Goal: Task Accomplishment & Management: Manage account settings

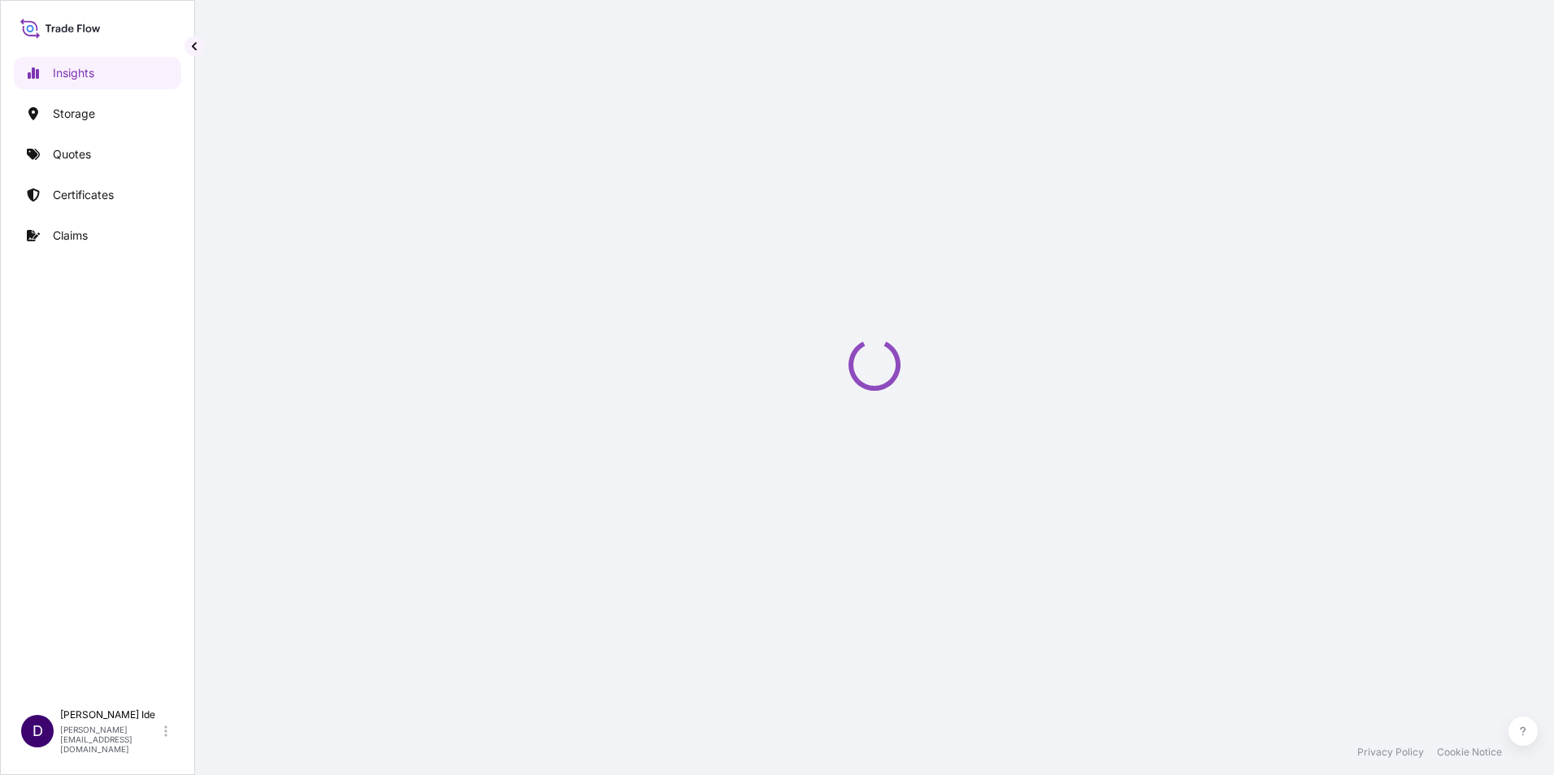
select select "2025"
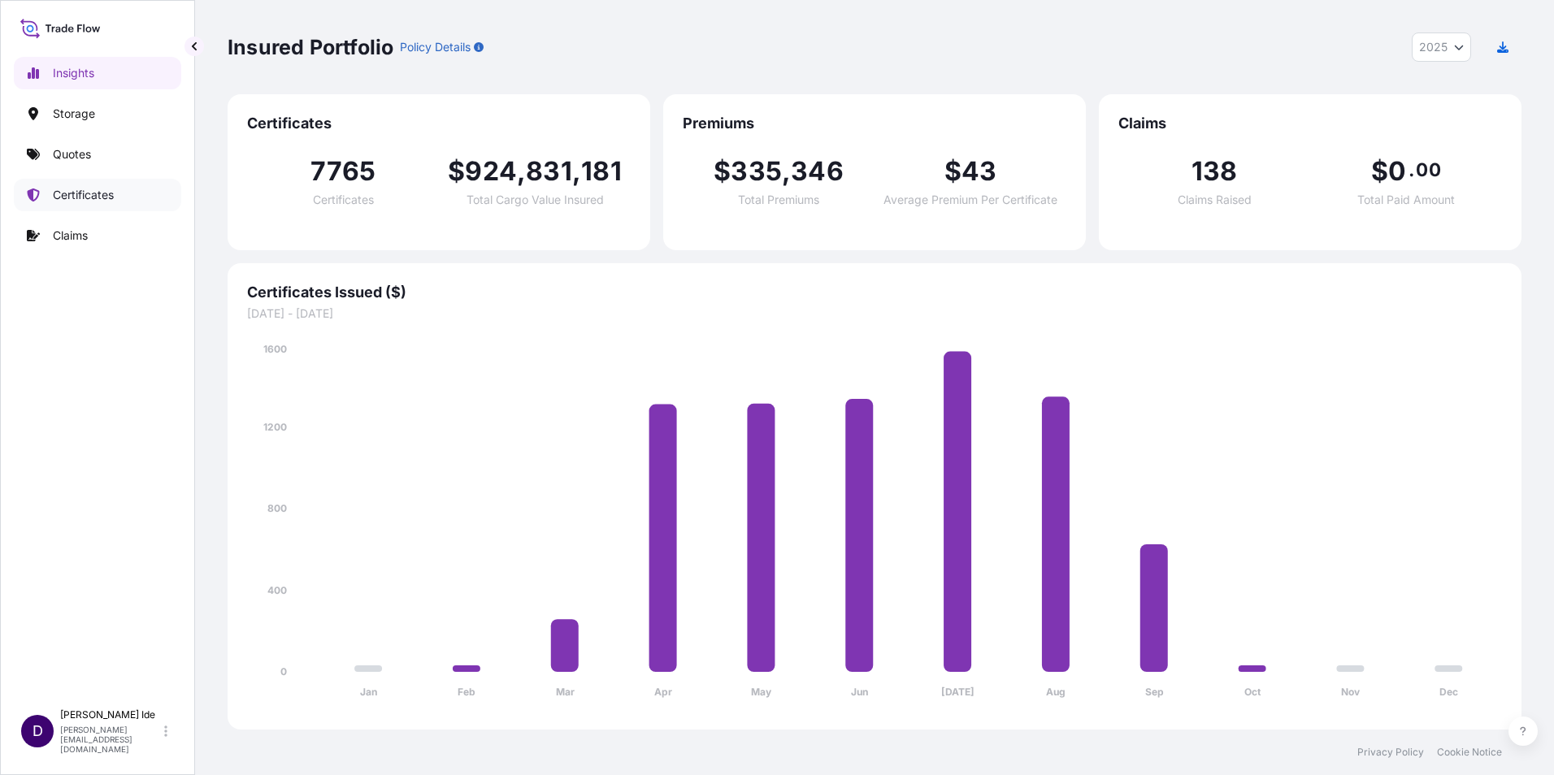
click at [79, 200] on p "Certificates" at bounding box center [83, 195] width 61 height 16
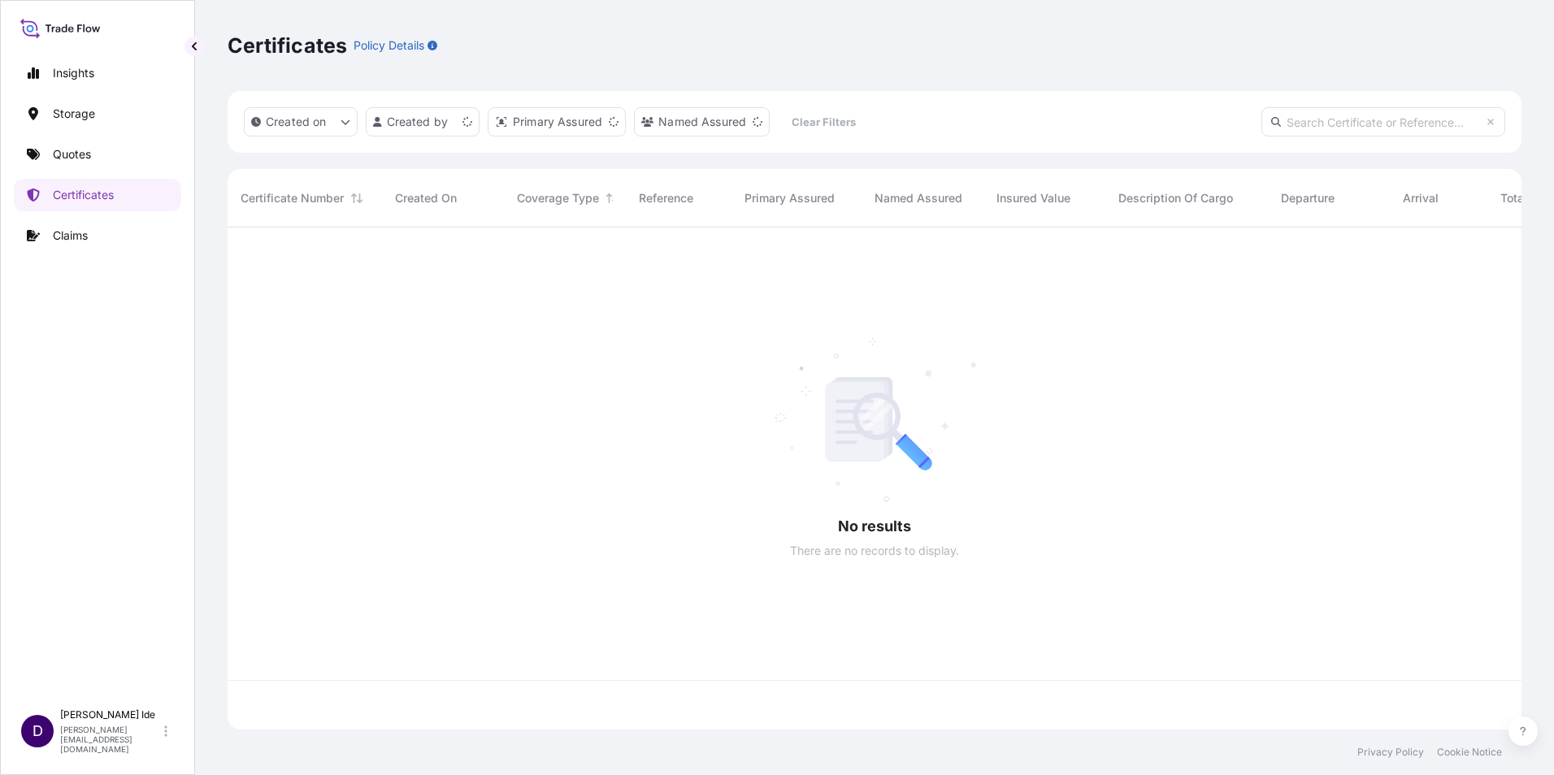
scroll to position [499, 1282]
click at [1309, 119] on input "text" at bounding box center [1384, 121] width 244 height 29
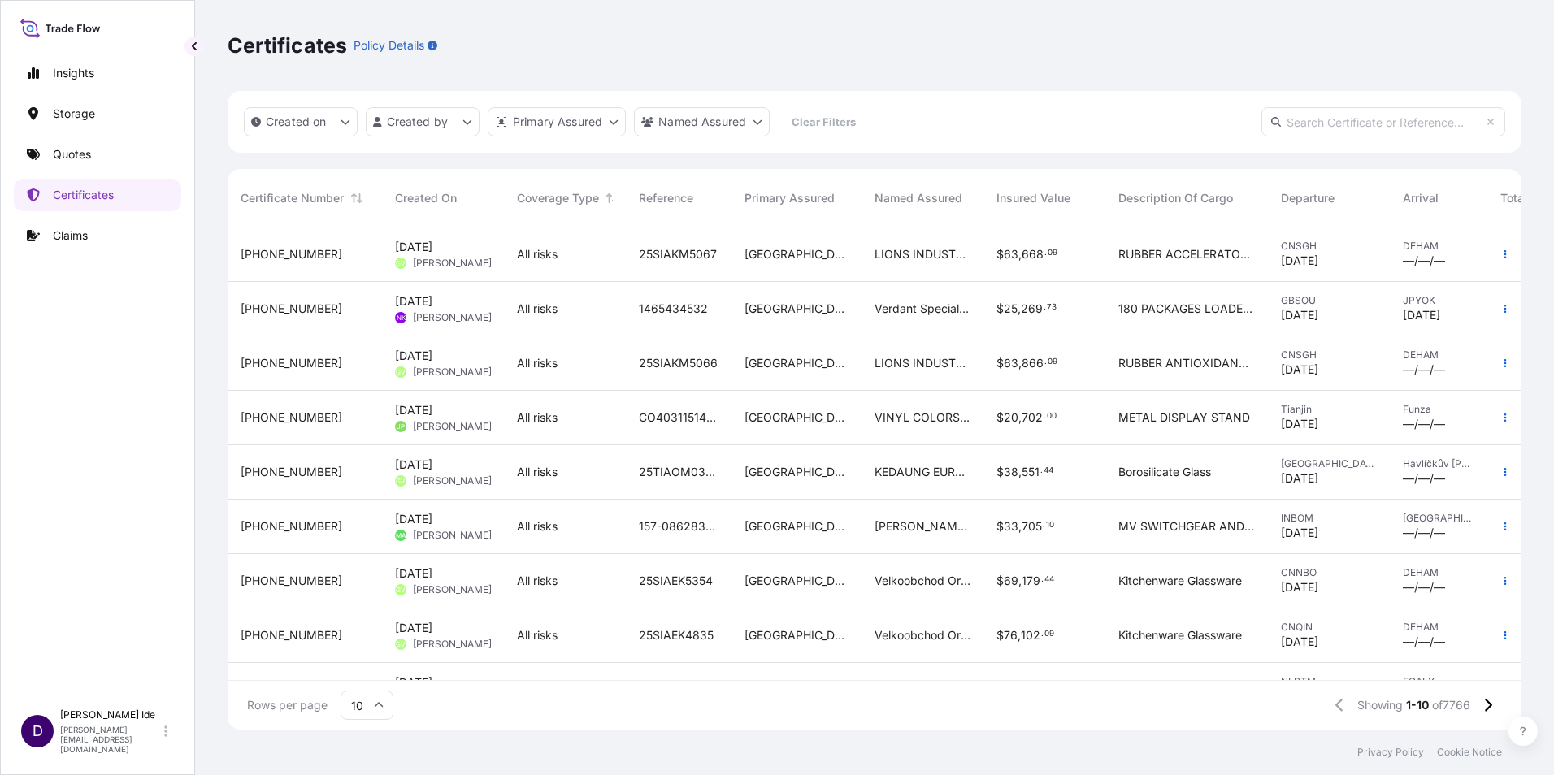
click at [1300, 124] on input "text" at bounding box center [1384, 121] width 244 height 29
paste input "31591-15-1"
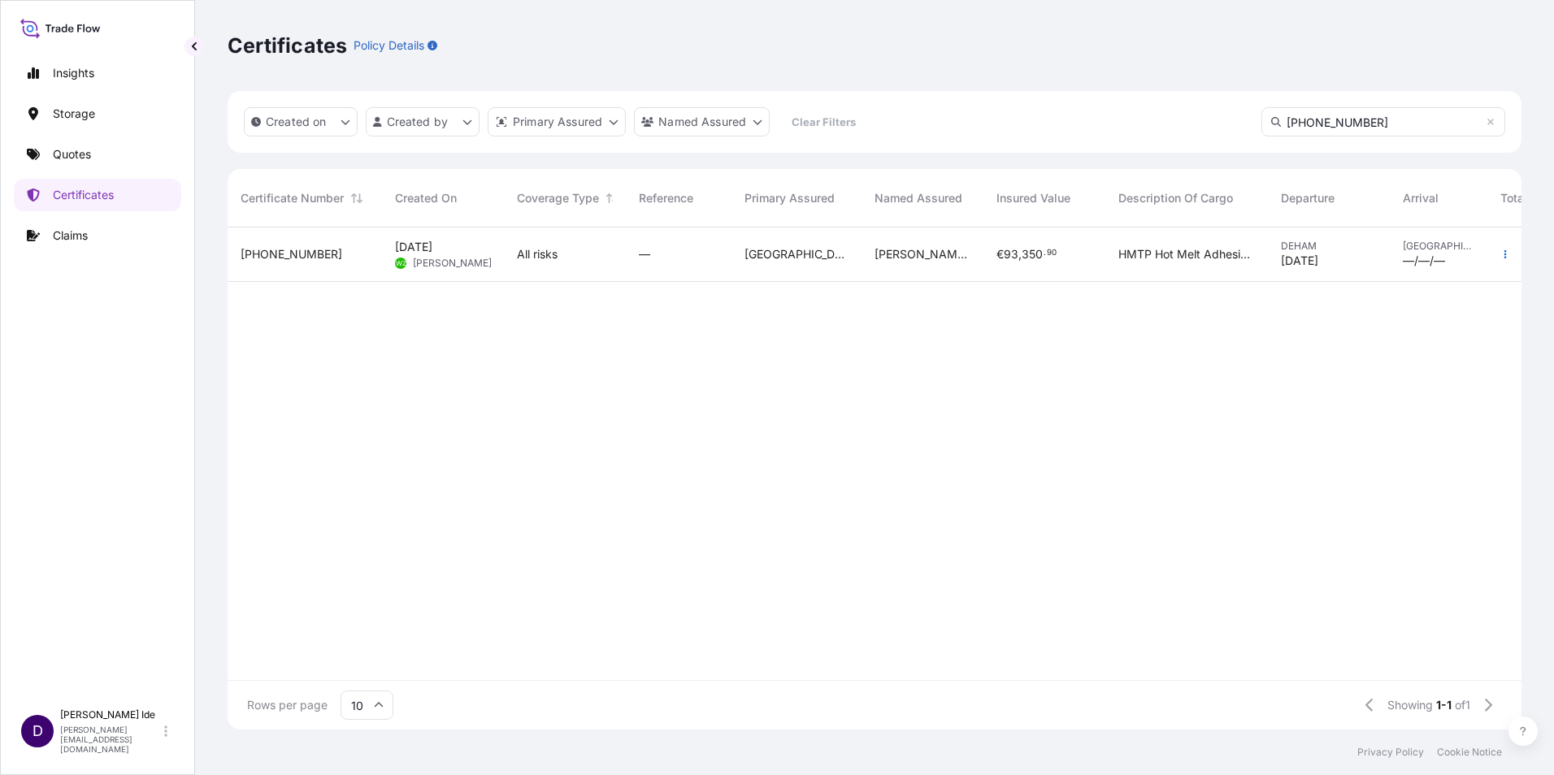
type input "31591-15-1"
click at [267, 255] on span "31591-15-1" at bounding box center [292, 254] width 102 height 16
click at [1509, 255] on icon "button" at bounding box center [1506, 255] width 10 height 10
click at [267, 257] on span "31591-15-1" at bounding box center [292, 254] width 102 height 16
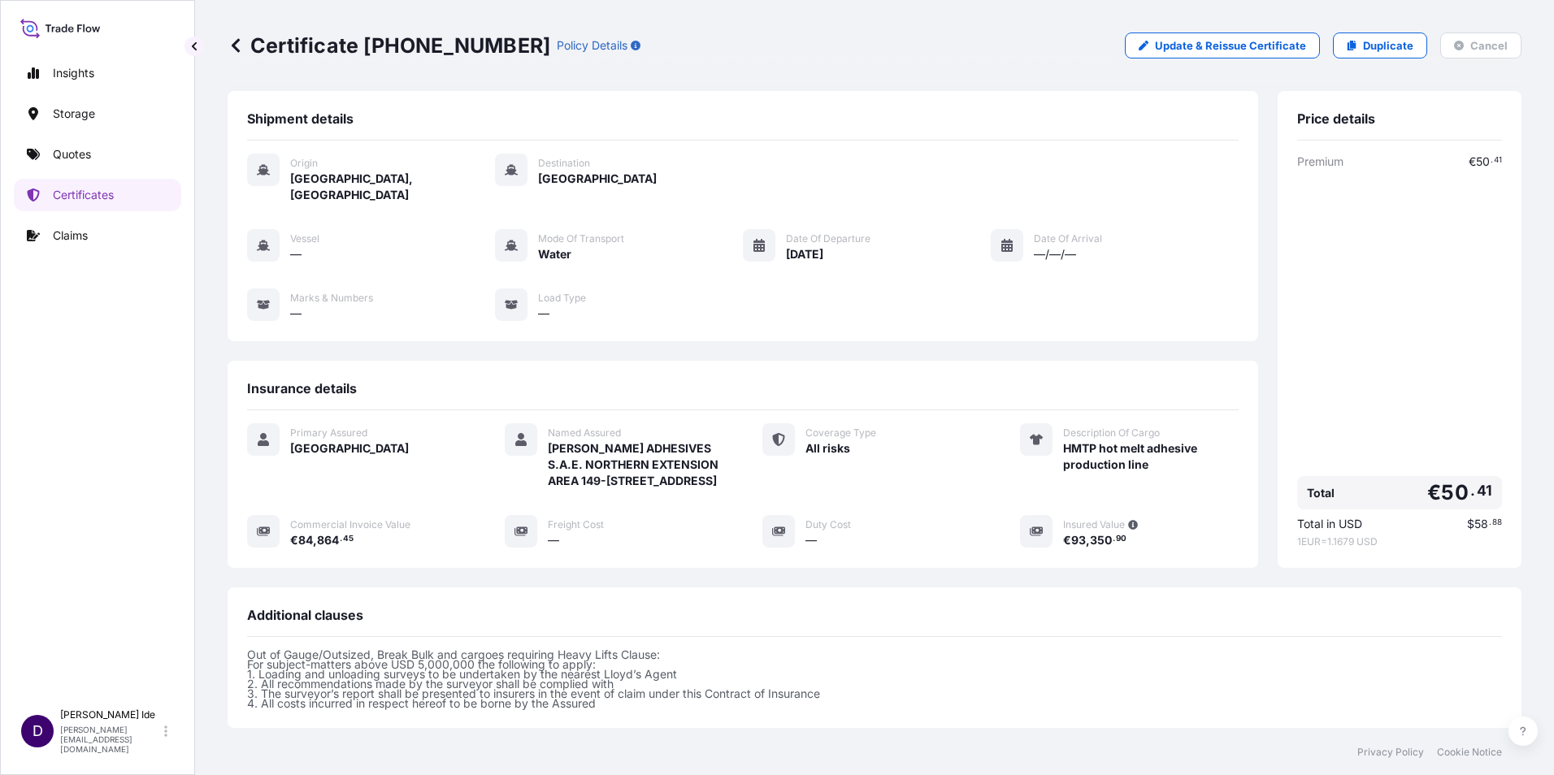
click at [266, 300] on icon at bounding box center [263, 304] width 13 height 9
click at [351, 292] on span "Marks & Numbers" at bounding box center [331, 298] width 83 height 13
click at [271, 175] on div at bounding box center [263, 170] width 33 height 33
click at [1221, 44] on p "Update & Reissue Certificate" at bounding box center [1230, 45] width 151 height 16
select select "Water"
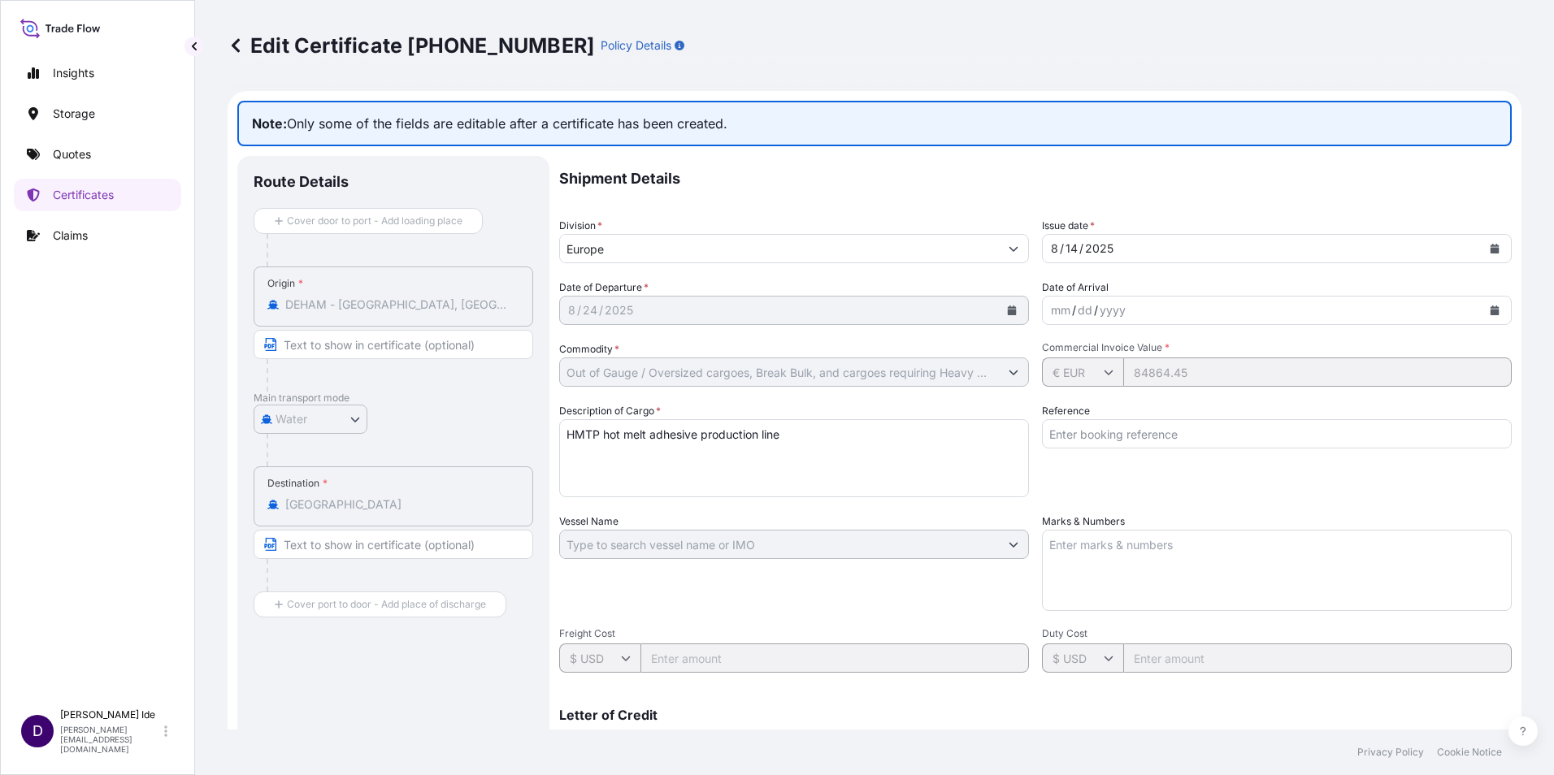
select select "31591"
click at [1062, 551] on textarea "Marks & Numbers" at bounding box center [1277, 570] width 470 height 81
paste textarea "INSURANCE NET PREMIUM EUR 50,41"
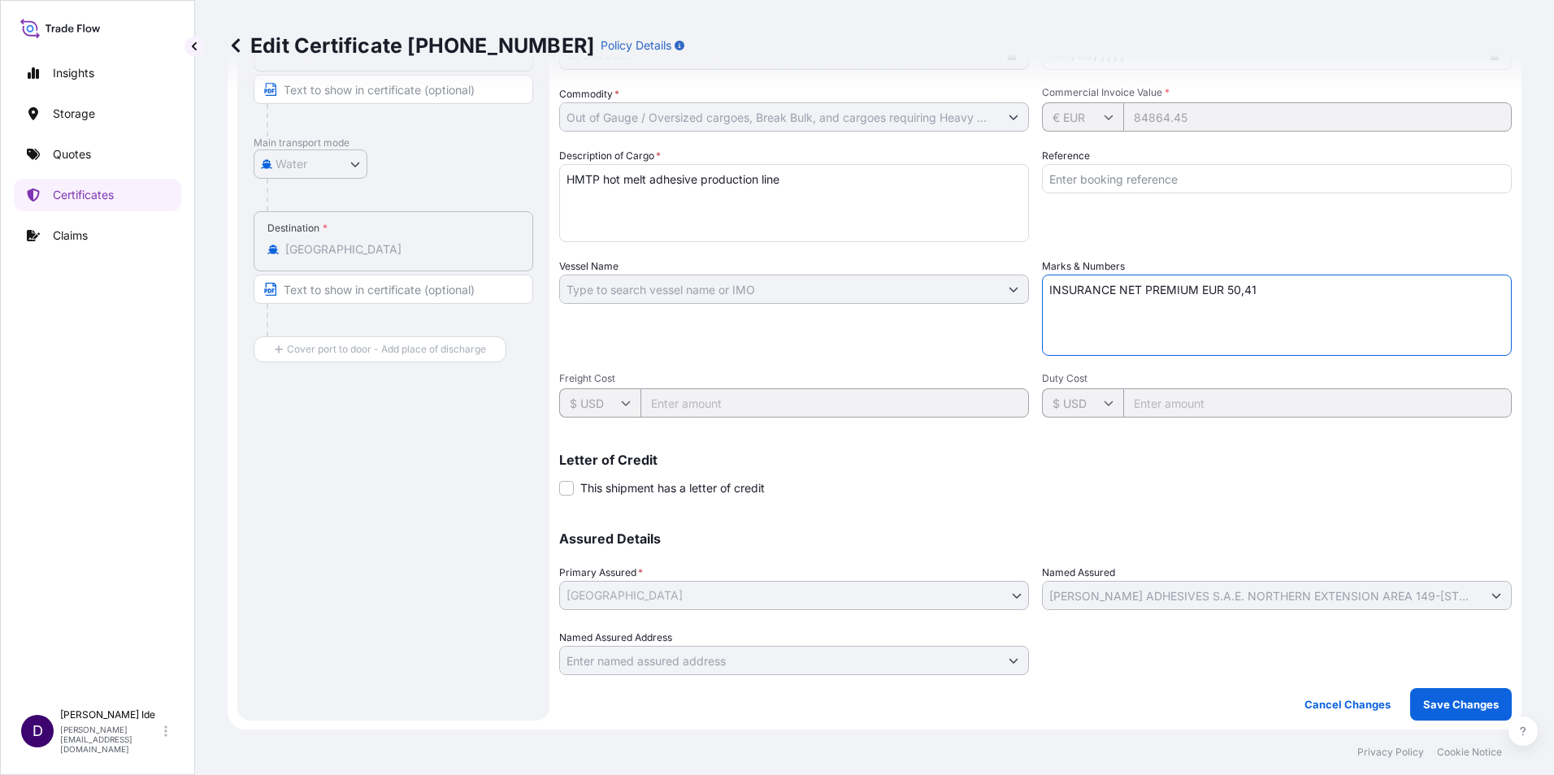
scroll to position [256, 0]
type textarea "INSURANCE NET PREMIUM EUR 50,41"
click at [1426, 701] on p "Save Changes" at bounding box center [1461, 704] width 76 height 16
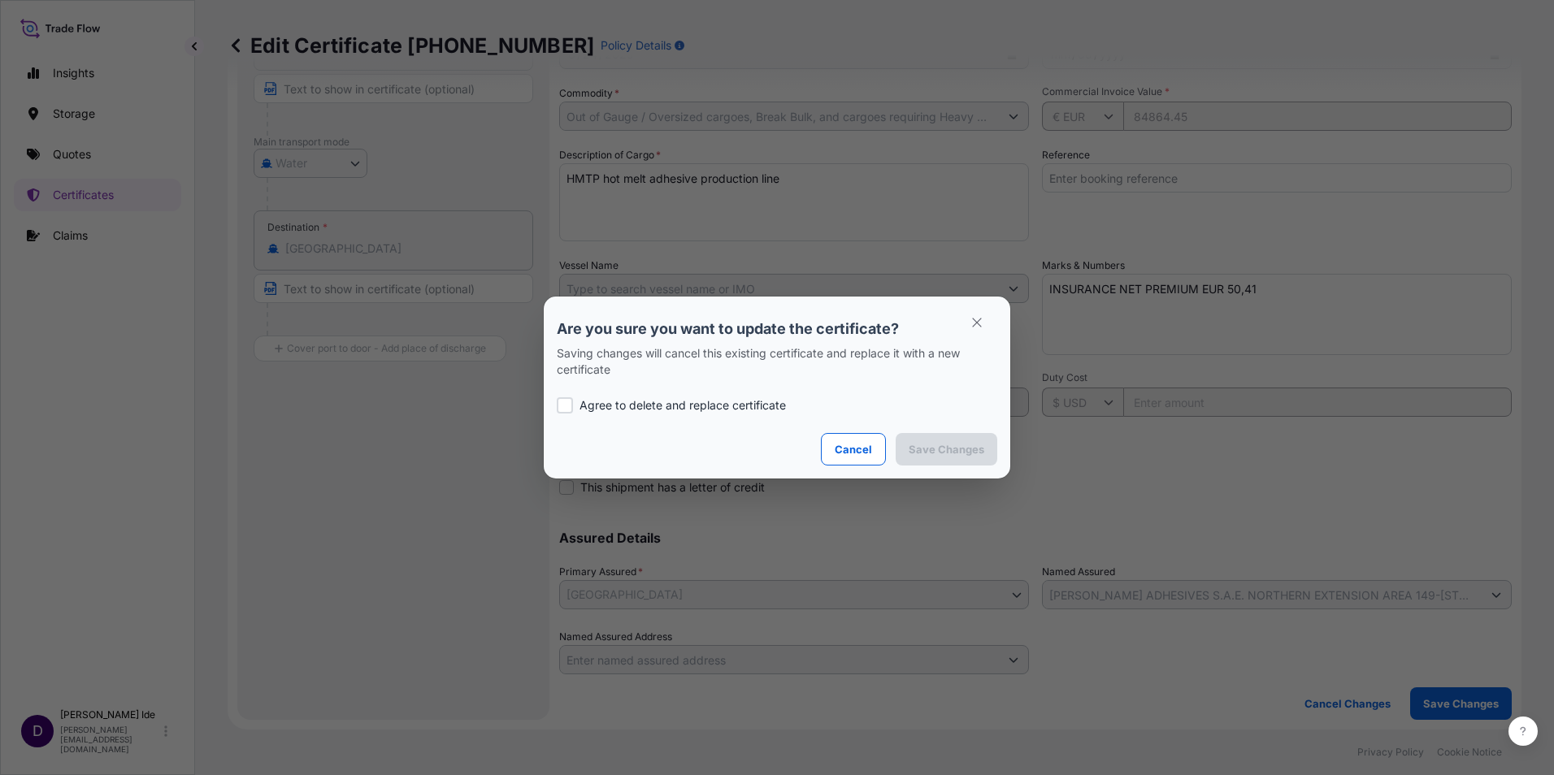
click at [568, 406] on div at bounding box center [565, 405] width 16 height 16
checkbox input "true"
click at [941, 444] on p "Save Changes" at bounding box center [947, 449] width 76 height 16
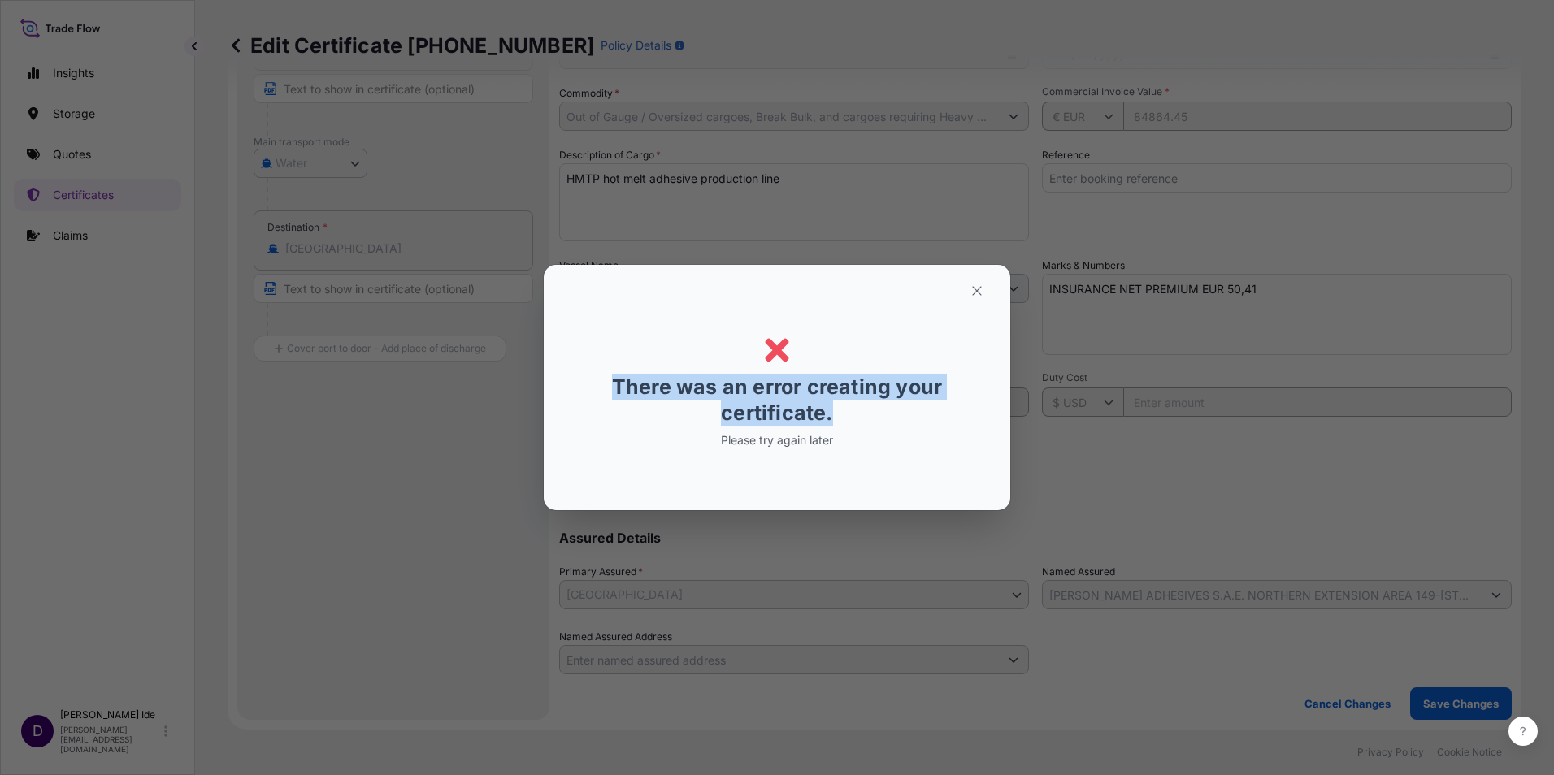
drag, startPoint x: 853, startPoint y: 418, endPoint x: 589, endPoint y: 341, distance: 275.0
click at [589, 341] on div "Error There was an error creating your certificate. Please try again later" at bounding box center [777, 387] width 390 height 219
drag, startPoint x: 589, startPoint y: 341, endPoint x: 768, endPoint y: 385, distance: 184.1
copy p "There was an error creating your certificate."
click at [994, 289] on button "button" at bounding box center [977, 291] width 41 height 26
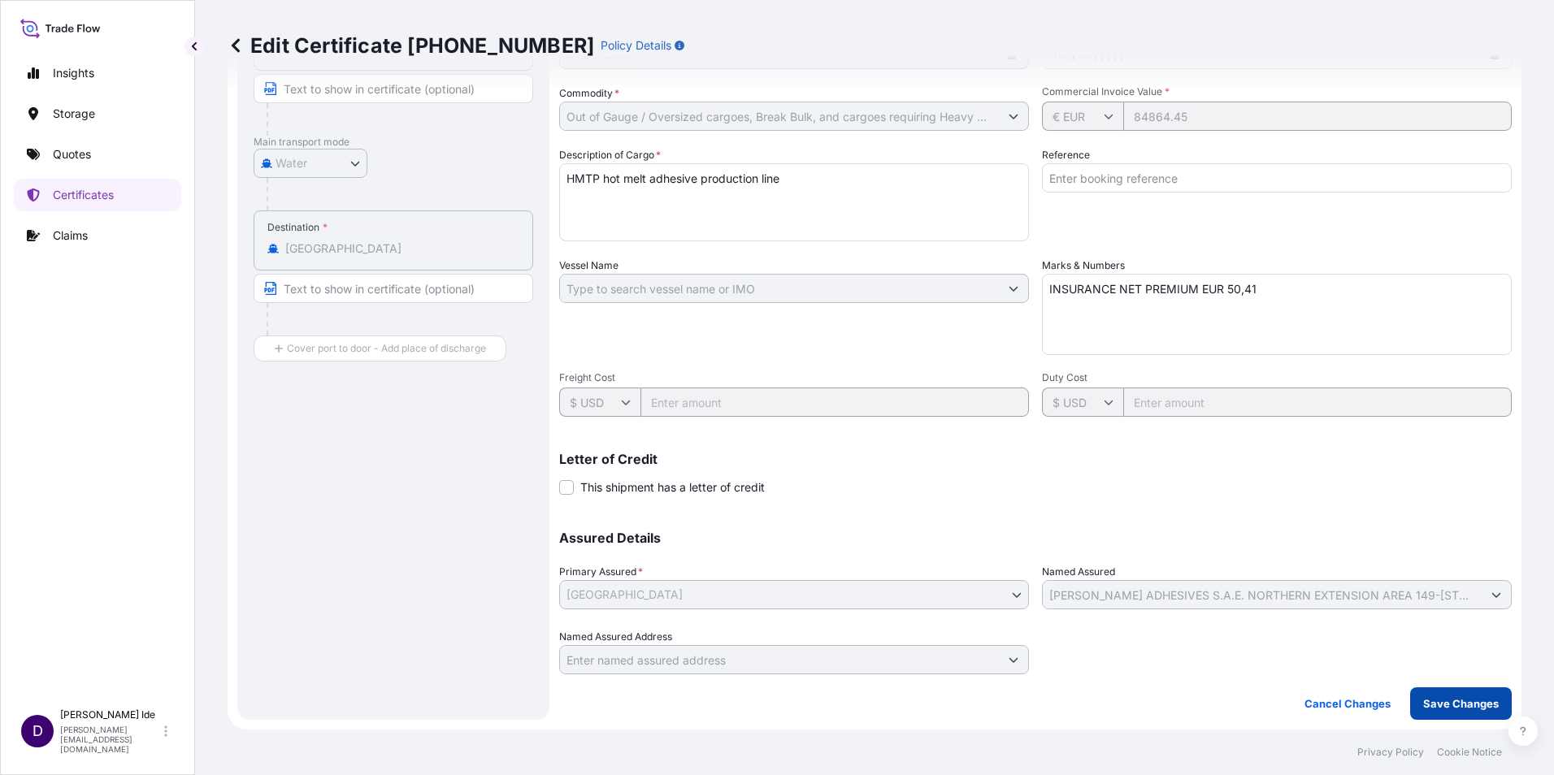
click at [1441, 704] on p "Save Changes" at bounding box center [1461, 704] width 76 height 16
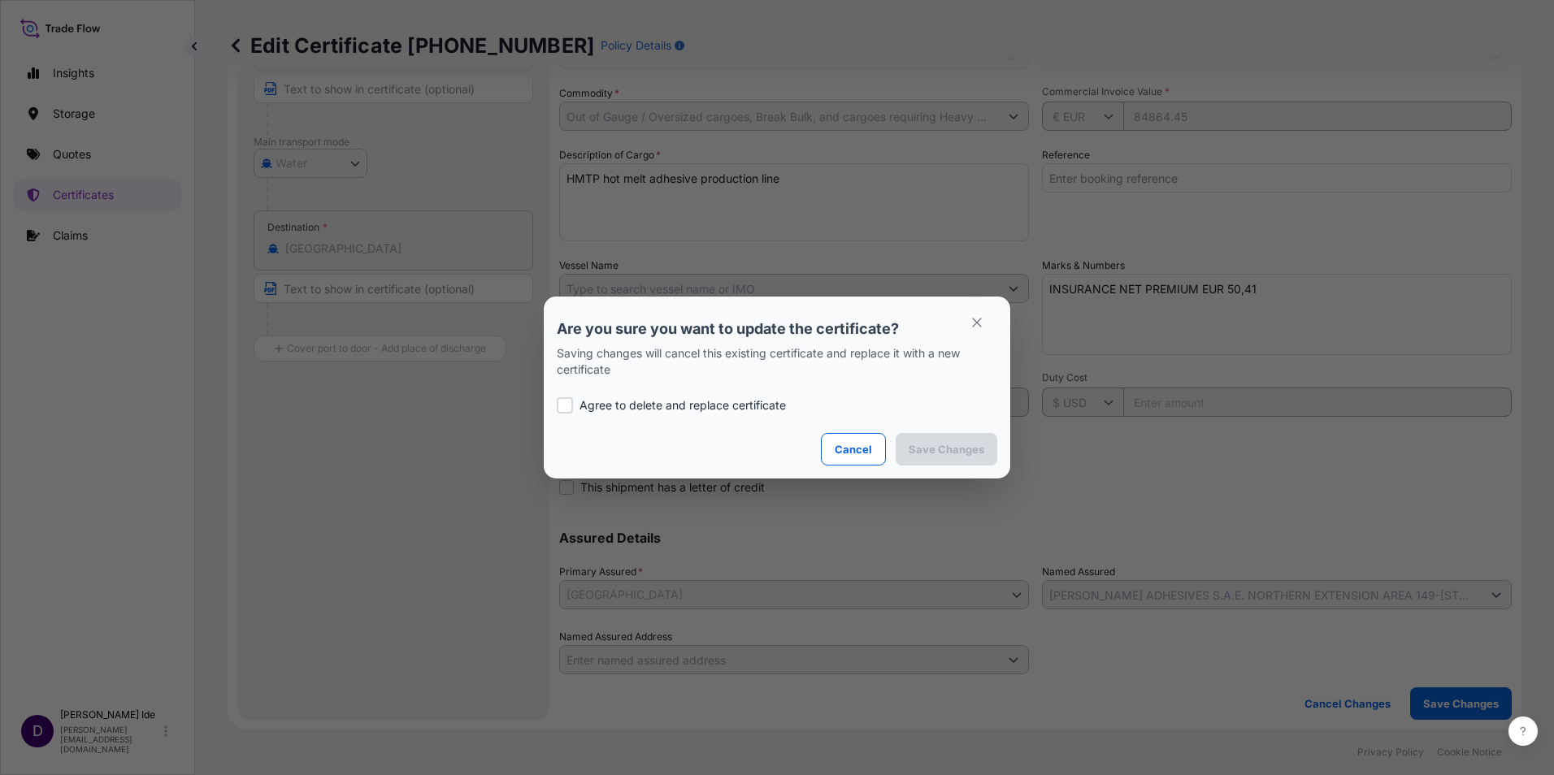
click at [569, 405] on div at bounding box center [565, 405] width 16 height 16
checkbox input "true"
click at [964, 445] on p "Save Changes" at bounding box center [947, 449] width 76 height 16
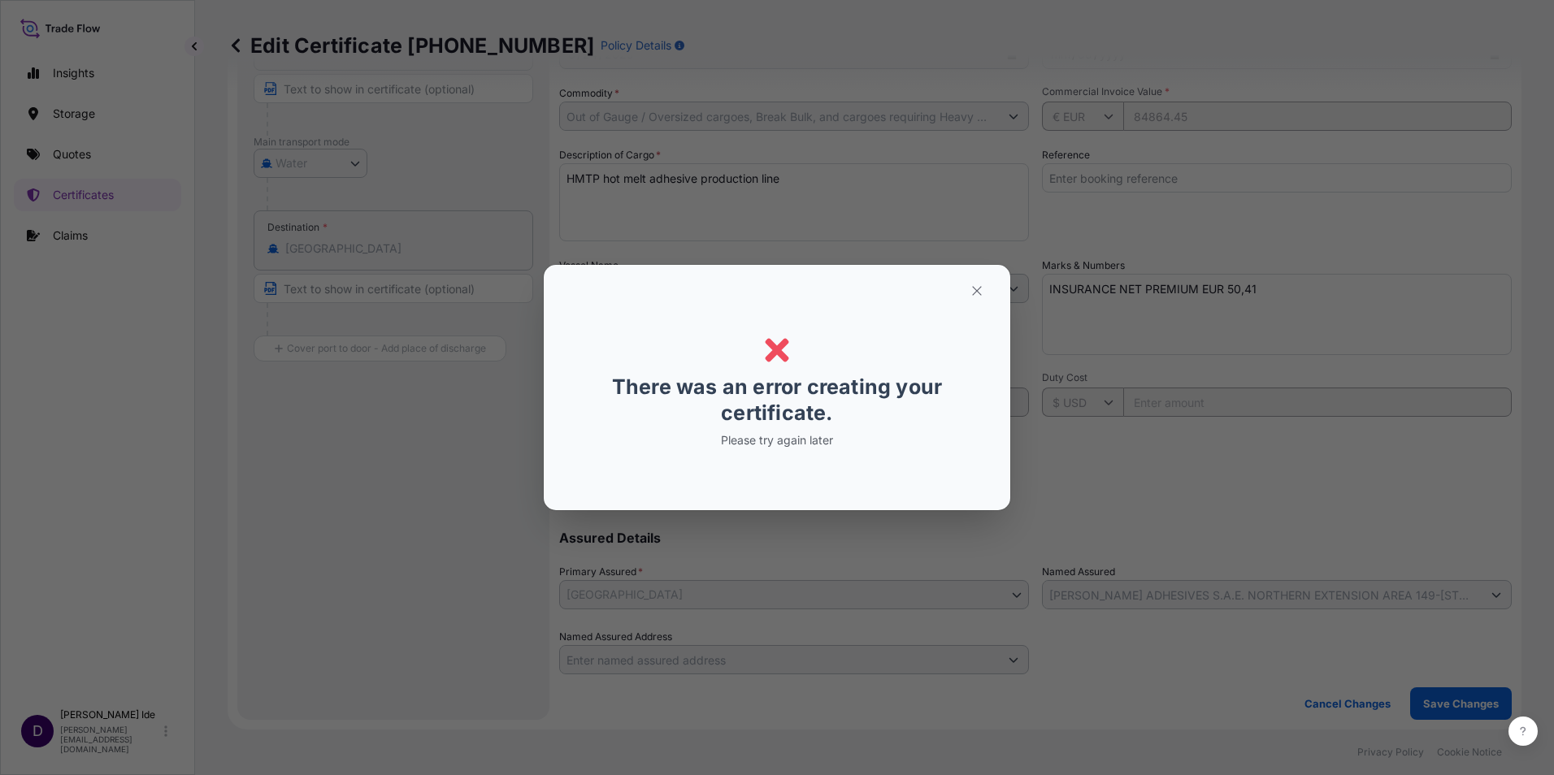
click at [888, 38] on div "Error Error There was an error creating your certificate. Please try again later" at bounding box center [777, 387] width 1554 height 775
click at [975, 293] on icon "button" at bounding box center [976, 290] width 9 height 9
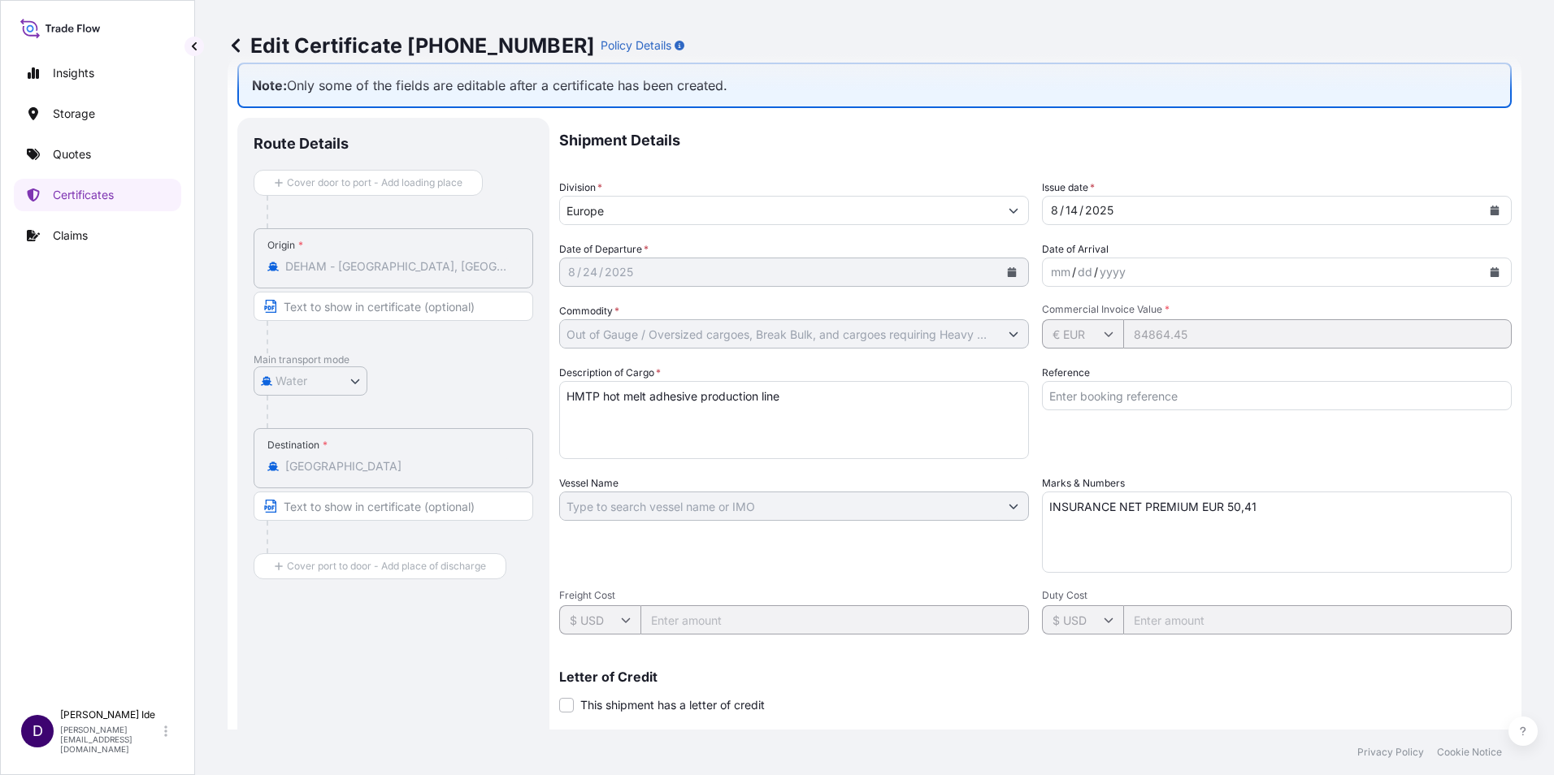
scroll to position [0, 0]
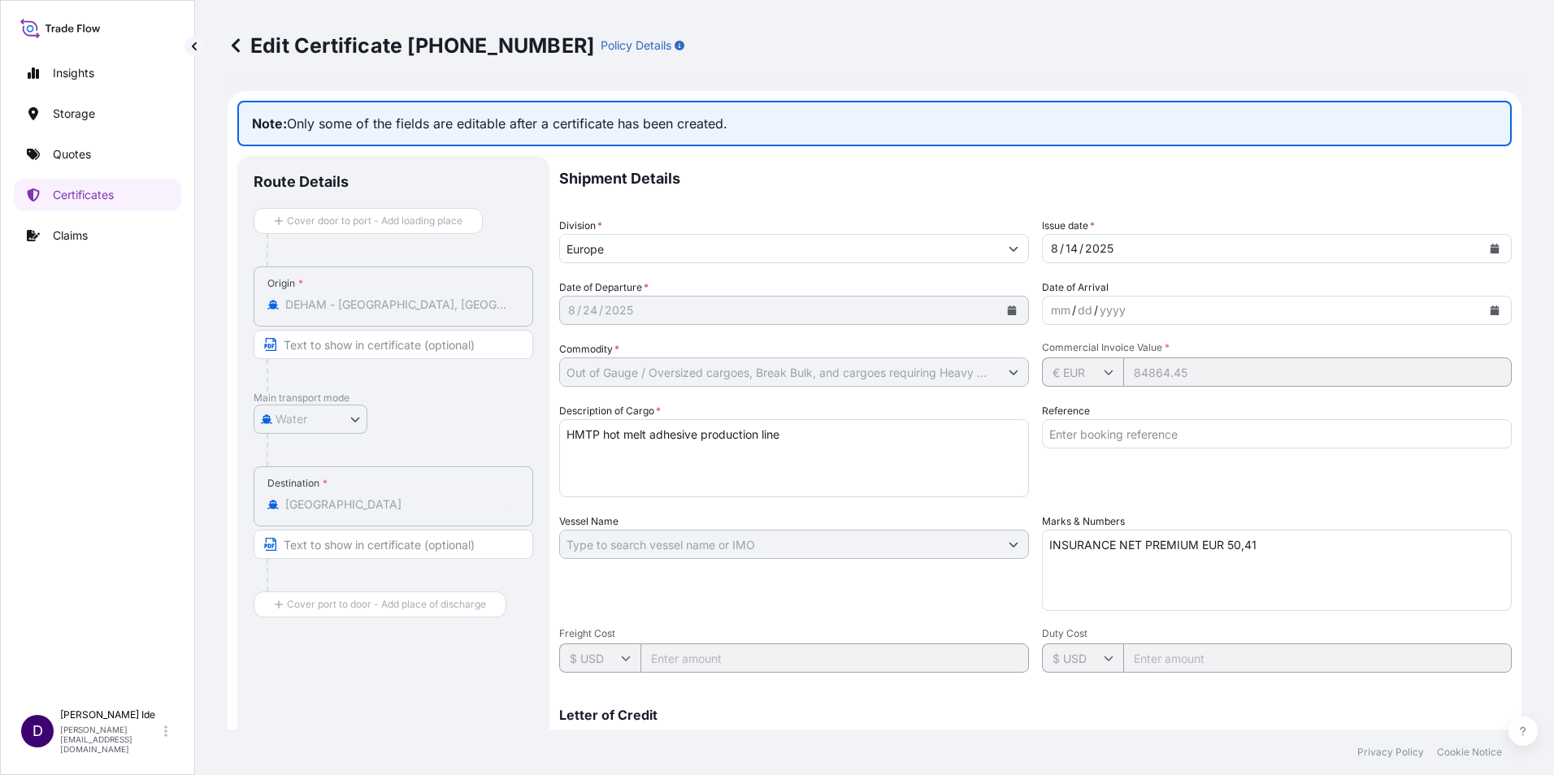
click at [241, 43] on icon at bounding box center [236, 45] width 16 height 16
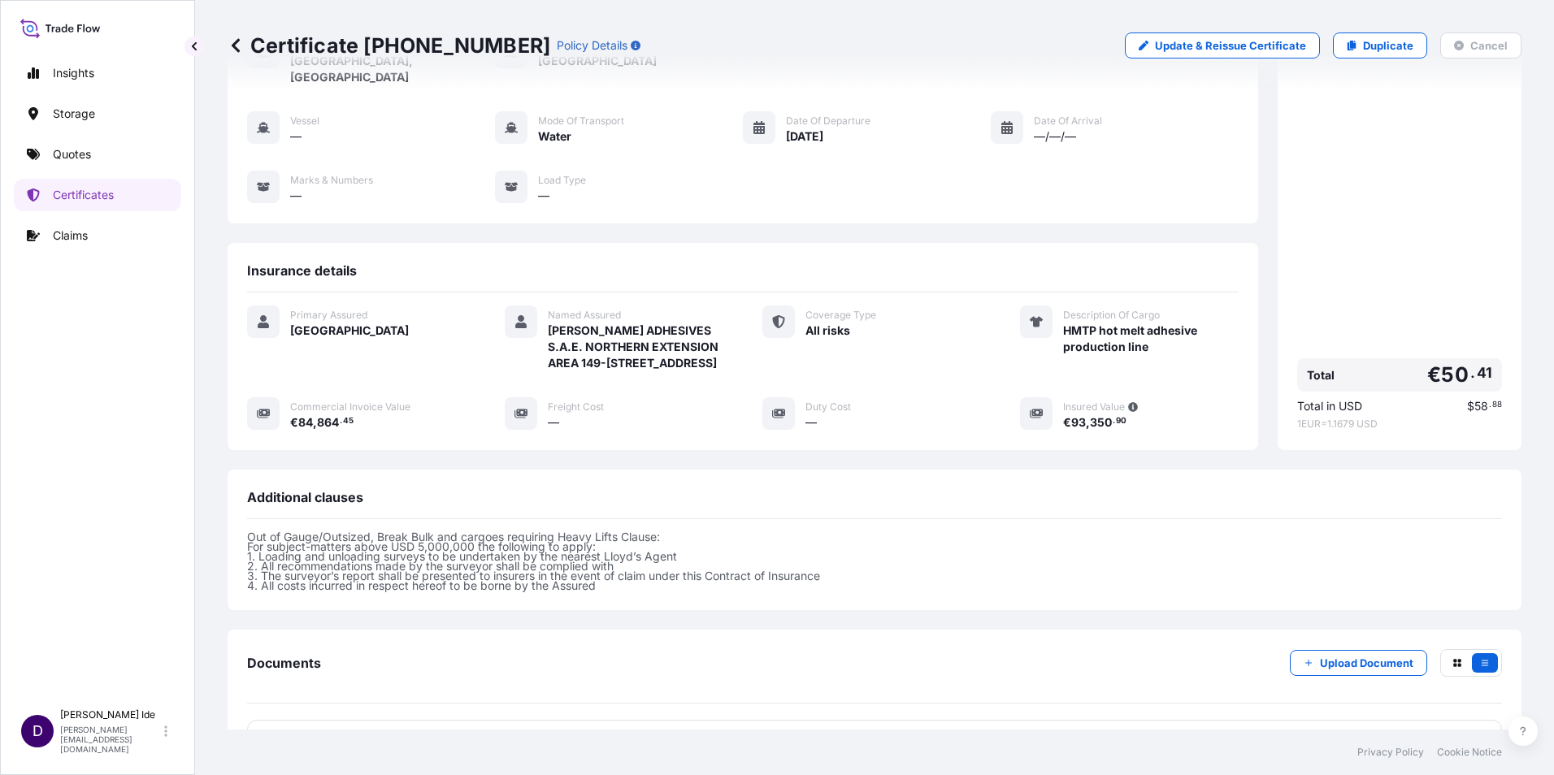
scroll to position [271, 0]
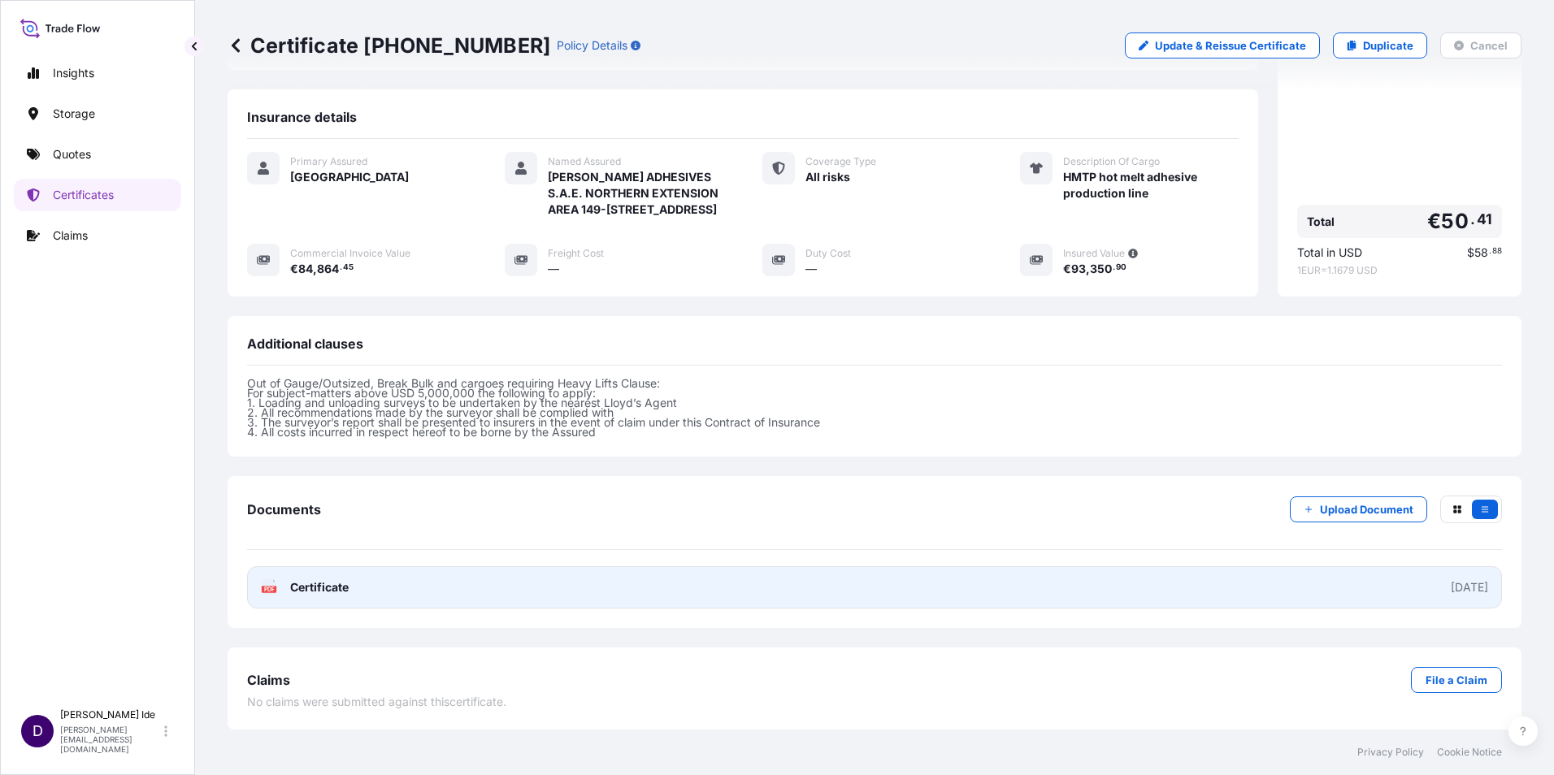
click at [380, 593] on link "PDF Certificate 2025-08-14" at bounding box center [874, 588] width 1255 height 42
